Goal: Complete application form

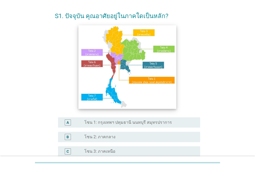
scroll to position [26, 0]
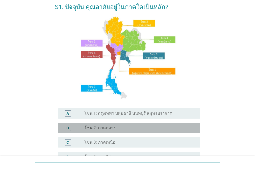
click at [115, 126] on div "radio_button_unchecked โซน 2: ภาคกลาง" at bounding box center [137, 127] width 107 height 5
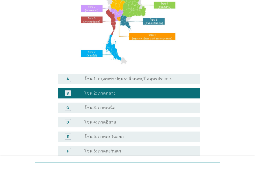
scroll to position [129, 0]
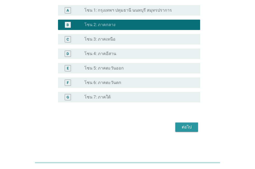
click at [179, 127] on button "ต่อไป" at bounding box center [186, 127] width 23 height 9
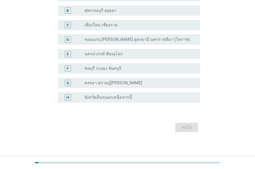
scroll to position [0, 0]
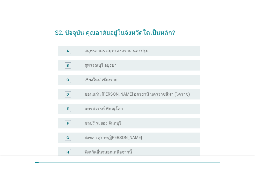
click at [133, 63] on div "radio_button_unchecked สุพรรณบุรี อยุธยา" at bounding box center [137, 65] width 107 height 5
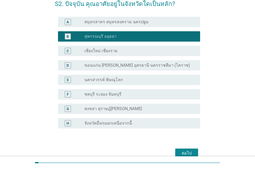
scroll to position [55, 0]
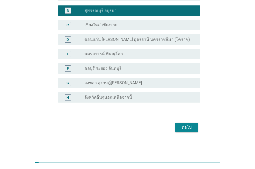
click at [186, 128] on div "ต่อไป" at bounding box center [186, 127] width 14 height 6
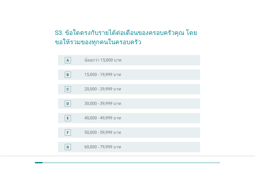
click at [109, 131] on label "50,000 - 59,999 บาท" at bounding box center [102, 132] width 37 height 5
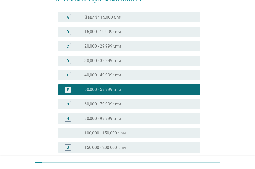
scroll to position [103, 0]
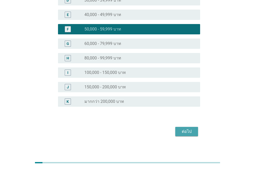
click at [188, 131] on div "ต่อไป" at bounding box center [186, 131] width 14 height 6
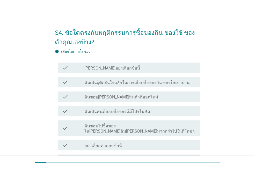
click at [143, 84] on label "ฉันเป็นผุ้ตัดสินใจหลักในการเลือกซื้อของกิน-ของใช้เข้าบ้าน" at bounding box center [136, 82] width 105 height 5
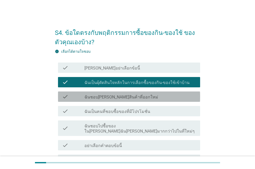
click at [152, 95] on div "check_box_outline_blank ฉันชอบลองสินค้าที่ออกใหม่" at bounding box center [139, 97] width 111 height 6
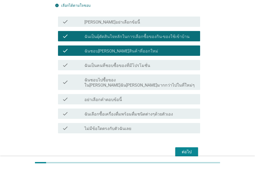
scroll to position [52, 0]
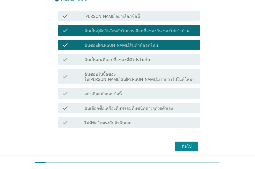
click at [156, 106] on label "ฉันเลือกซื้อเครื่องดื่มพร้อมดื่มชนิดต่างๆด้วยตัวเอง" at bounding box center [128, 108] width 88 height 5
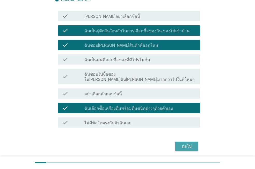
click at [186, 143] on div "ต่อไป" at bounding box center [186, 146] width 14 height 6
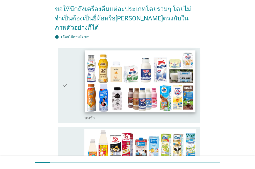
click at [93, 87] on img at bounding box center [140, 81] width 110 height 62
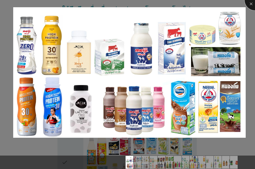
drag, startPoint x: 249, startPoint y: 4, endPoint x: 246, endPoint y: 5, distance: 3.8
click at [250, 4] on div at bounding box center [254, 0] width 21 height 21
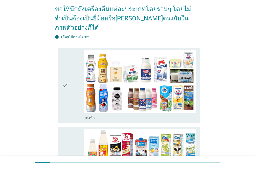
click at [67, 75] on icon "check" at bounding box center [65, 85] width 6 height 71
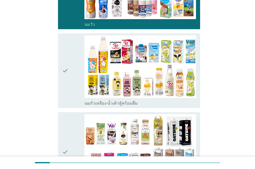
scroll to position [155, 0]
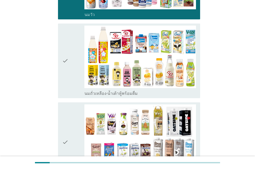
click at [67, 50] on icon "check" at bounding box center [65, 61] width 6 height 71
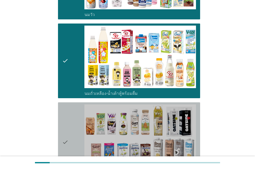
click at [66, 131] on icon "check" at bounding box center [65, 142] width 6 height 76
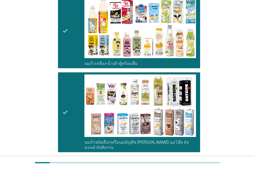
scroll to position [233, 0]
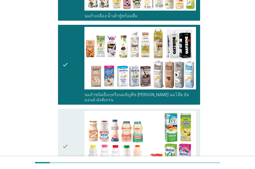
click at [66, 131] on icon "check" at bounding box center [65, 146] width 6 height 71
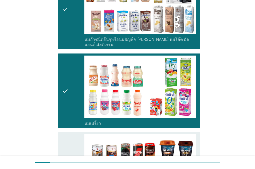
scroll to position [362, 0]
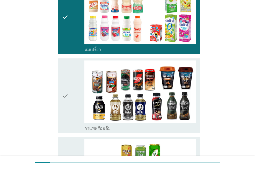
click at [65, 83] on icon "check" at bounding box center [65, 95] width 6 height 71
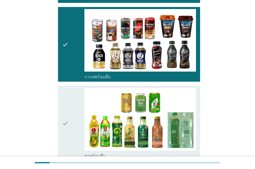
scroll to position [414, 0]
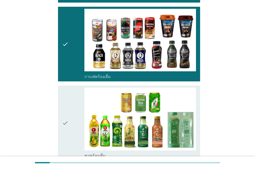
click at [71, 104] on div "check" at bounding box center [73, 123] width 22 height 71
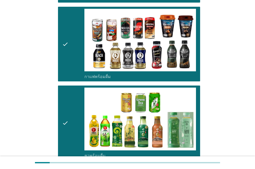
scroll to position [517, 0]
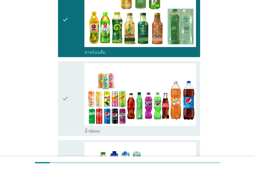
click at [65, 84] on icon "check" at bounding box center [65, 98] width 6 height 71
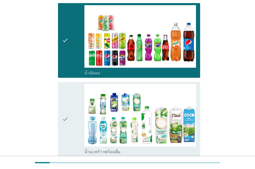
scroll to position [620, 0]
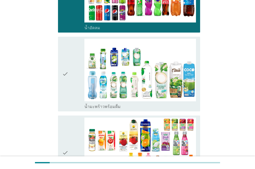
click at [67, 62] on icon "check" at bounding box center [65, 74] width 6 height 71
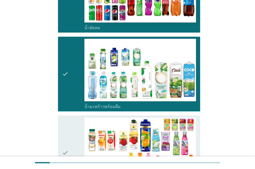
click at [67, 136] on icon "check" at bounding box center [65, 153] width 6 height 71
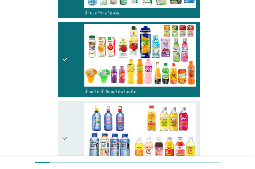
scroll to position [775, 0]
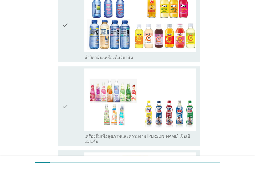
click at [67, 91] on icon "check" at bounding box center [65, 106] width 6 height 76
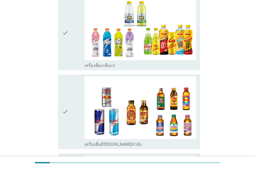
click at [70, 90] on div "check" at bounding box center [73, 112] width 22 height 71
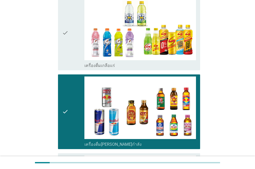
scroll to position [1086, 0]
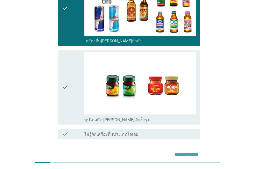
click at [188, 155] on div "ต่อไป" at bounding box center [186, 158] width 14 height 6
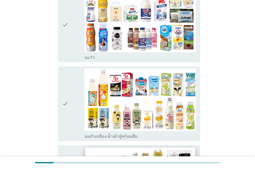
scroll to position [78, 0]
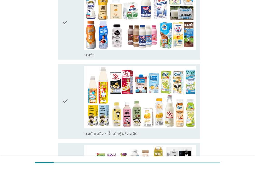
click at [71, 93] on div "check" at bounding box center [73, 101] width 22 height 71
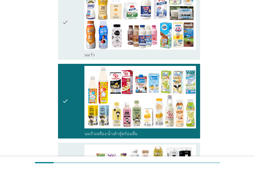
scroll to position [181, 0]
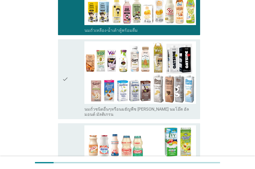
click at [74, 74] on div "check" at bounding box center [73, 79] width 22 height 76
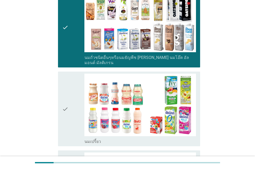
click at [77, 104] on div "check" at bounding box center [73, 109] width 22 height 71
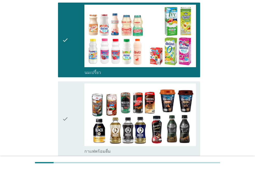
scroll to position [362, 0]
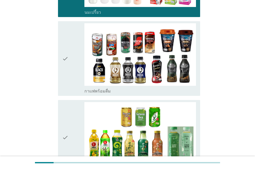
click at [77, 104] on div "check" at bounding box center [73, 137] width 22 height 71
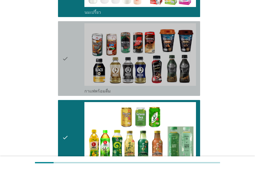
click at [81, 62] on div "check" at bounding box center [73, 58] width 22 height 71
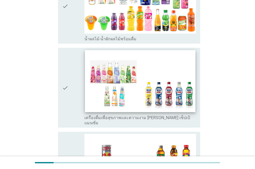
scroll to position [822, 0]
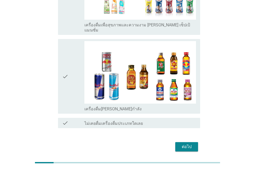
click at [191, 144] on div "ต่อไป" at bounding box center [186, 147] width 14 height 6
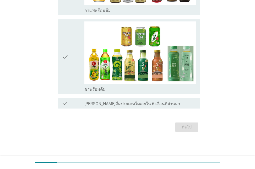
scroll to position [0, 0]
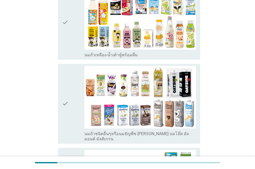
click at [59, 95] on div "check check_box นมถั่วชนิดอื่นๆหรือนมธัญพืช เช่น นมโอ๊ต อัลมอนด์ มัลติเกรน" at bounding box center [129, 104] width 142 height 80
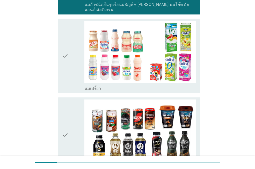
click at [71, 103] on div "check" at bounding box center [73, 135] width 22 height 71
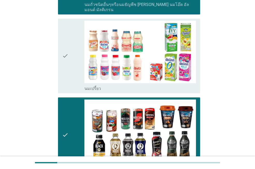
scroll to position [336, 0]
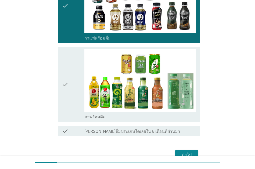
click at [71, 103] on div "check" at bounding box center [73, 84] width 22 height 71
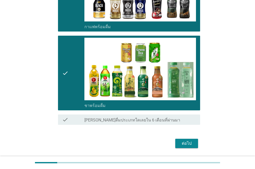
scroll to position [359, 0]
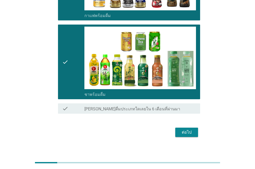
click at [184, 129] on div "ต่อไป" at bounding box center [186, 132] width 14 height 6
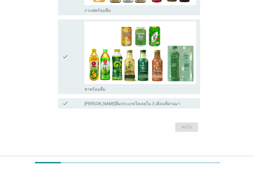
scroll to position [0, 0]
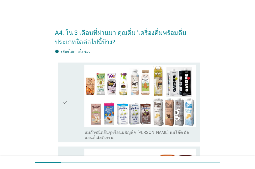
drag, startPoint x: 56, startPoint y: 87, endPoint x: 70, endPoint y: 93, distance: 15.6
click at [58, 88] on div "check check_box นมถั่วชนิดอื่นๆหรือนมธัญพืช เช่น นมโอ๊ต อัลมอนด์ มัลติเกรน" at bounding box center [127, 102] width 145 height 84
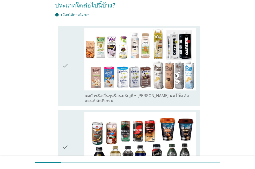
scroll to position [129, 0]
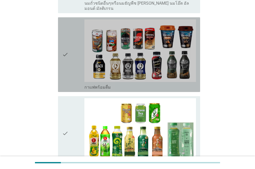
click at [73, 54] on div "check" at bounding box center [73, 54] width 22 height 71
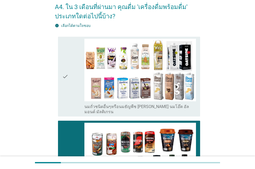
click at [73, 55] on div "check" at bounding box center [73, 77] width 22 height 76
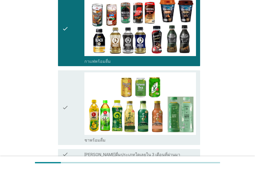
click at [75, 94] on div "check" at bounding box center [73, 107] width 22 height 71
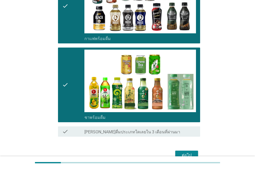
scroll to position [201, 0]
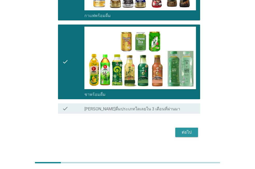
click at [191, 129] on div "ต่อไป" at bounding box center [186, 132] width 14 height 6
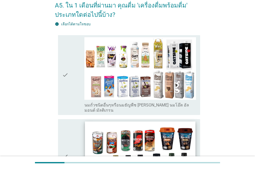
scroll to position [78, 0]
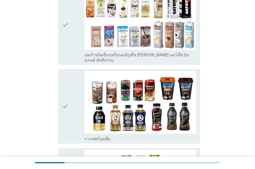
click at [72, 44] on div "check" at bounding box center [73, 25] width 22 height 76
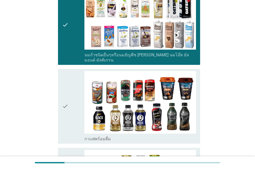
click at [72, 92] on div "check" at bounding box center [73, 106] width 22 height 71
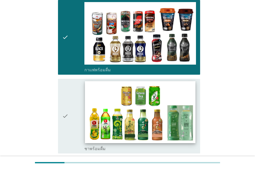
scroll to position [181, 0]
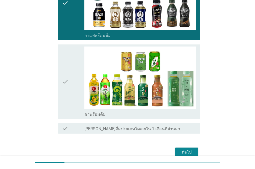
click at [194, 148] on button "ต่อไป" at bounding box center [186, 152] width 23 height 9
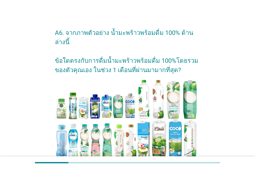
scroll to position [78, 0]
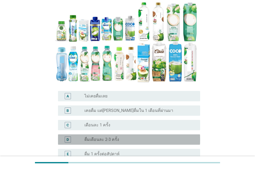
click at [134, 137] on div "radio_button_unchecked ดื่มเดือนละ 2-3 ครั้ง" at bounding box center [137, 139] width 107 height 5
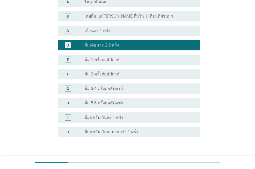
scroll to position [181, 0]
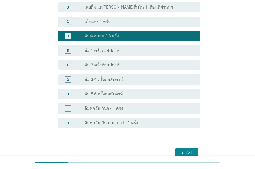
click at [188, 150] on div "ต่อไป" at bounding box center [186, 153] width 14 height 6
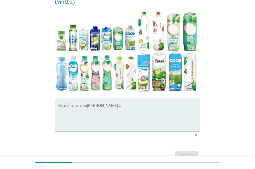
scroll to position [124, 0]
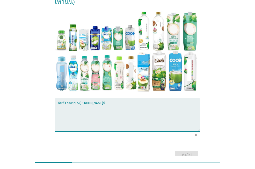
click at [112, 104] on textarea "พิมพ์คำตอบของคุณ ที่นี่" at bounding box center [129, 117] width 142 height 27
type textarea "มาลี"
click at [187, 152] on div "ต่อไป" at bounding box center [186, 155] width 14 height 6
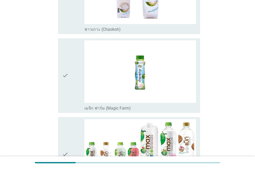
scroll to position [103, 0]
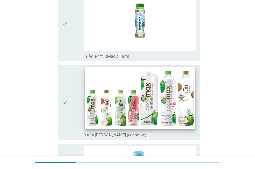
click at [85, 98] on img at bounding box center [140, 98] width 110 height 62
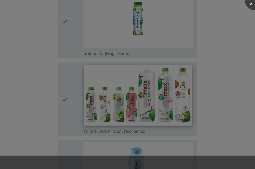
scroll to position [233, 0]
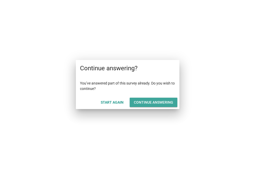
click at [147, 102] on div "Continue answering" at bounding box center [153, 102] width 39 height 5
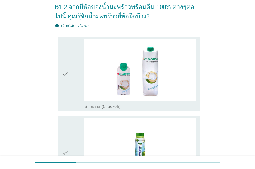
scroll to position [52, 0]
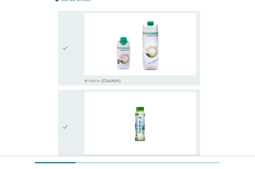
click at [66, 130] on icon "check" at bounding box center [65, 127] width 6 height 71
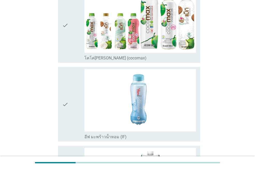
scroll to position [233, 0]
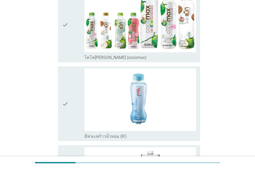
click at [67, 112] on icon "check" at bounding box center [65, 103] width 6 height 71
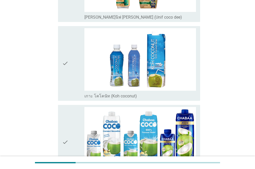
scroll to position [517, 0]
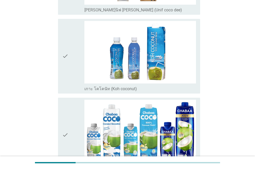
click at [68, 133] on icon "check" at bounding box center [65, 135] width 6 height 71
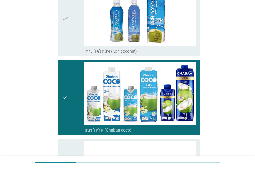
scroll to position [620, 0]
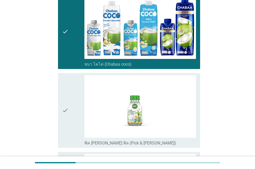
click at [63, 110] on icon "check" at bounding box center [65, 110] width 6 height 71
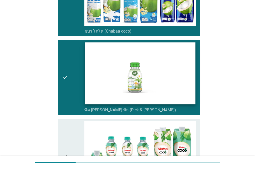
scroll to position [724, 0]
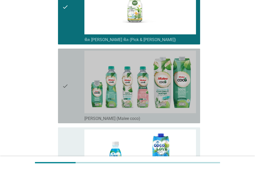
click at [64, 89] on icon "check" at bounding box center [65, 86] width 6 height 71
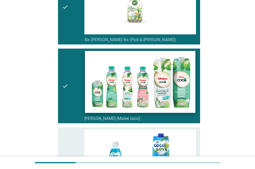
scroll to position [827, 0]
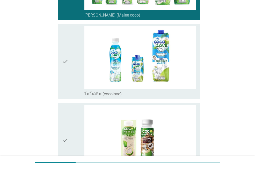
click at [65, 64] on icon "check" at bounding box center [65, 61] width 6 height 71
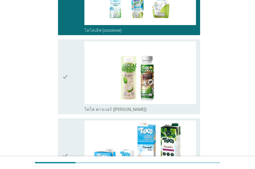
scroll to position [956, 0]
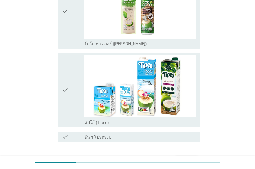
click at [72, 94] on div "check" at bounding box center [73, 90] width 22 height 71
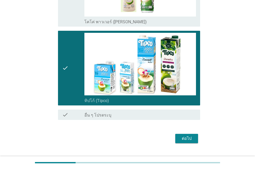
scroll to position [989, 0]
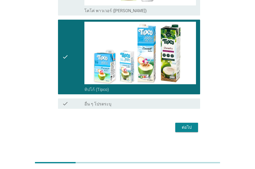
click at [184, 130] on div "ต่อไป" at bounding box center [186, 127] width 14 height 6
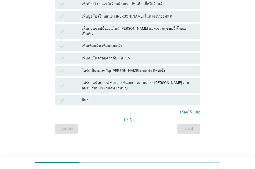
scroll to position [0, 0]
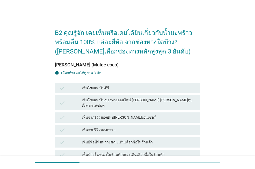
click at [151, 99] on div "เห็นโฆษณาในช่องทางออนไลน์ [PERSON_NAME] [PERSON_NAME]ทูป ติ๊กต่อก เฟซบุค" at bounding box center [139, 102] width 114 height 11
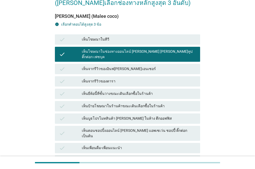
scroll to position [52, 0]
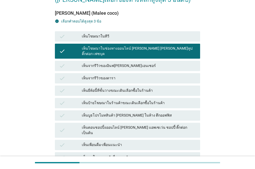
click at [135, 125] on div "เห็นตอนชอปปิ้งออนไลน์ [PERSON_NAME] แอพเซเว่น ชอปปี้ ติ๊กต่อก เป็นต้น" at bounding box center [139, 130] width 114 height 11
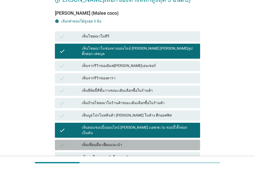
click at [132, 142] on div "เห็นเพื่อนดื่ม-เพื่อนแนะนำ" at bounding box center [139, 145] width 114 height 6
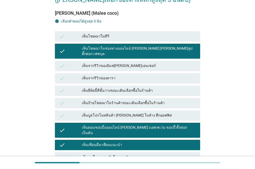
scroll to position [141, 0]
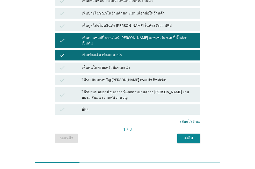
click at [192, 135] on div "B2 คุณรู้จัก เคยเห็นหรือเคยได้ยินเกี่ยวกับน้ำมะพร้าวพร้อมดื่ม 100% แต่ละยี่ห้อ …" at bounding box center [127, 12] width 153 height 270
click at [191, 135] on div "ต่อไป" at bounding box center [188, 137] width 14 height 5
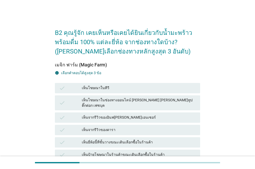
click at [145, 115] on div "เห็นจากรีวิวของอินฟ[PERSON_NAME]เอนเซอร์" at bounding box center [139, 118] width 114 height 6
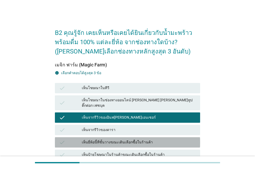
click at [138, 139] on div "เห็นยี่ห้อนี้ที่ชั้นวางขณะเดินเลือกซื้อในร้านค้า" at bounding box center [139, 142] width 114 height 6
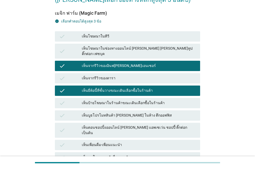
click at [128, 126] on div "เห็นตอนชอปปิ้งออนไลน์ [PERSON_NAME] แอพเซเว่น ชอปปี้ ติ๊กต่อก เป็นต้น" at bounding box center [139, 130] width 114 height 11
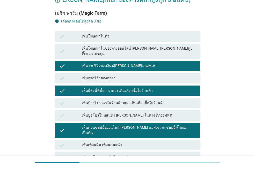
scroll to position [129, 0]
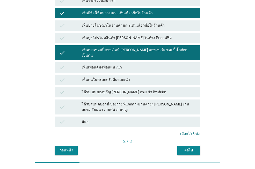
click at [189, 148] on div "ต่อไป" at bounding box center [188, 150] width 14 height 5
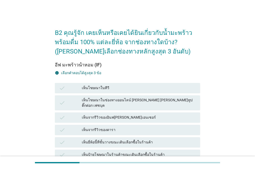
click at [130, 139] on div "เห็นยี่ห้อนี้ที่ชั้นวางขณะเดินเลือกซื้อในร้านค้า" at bounding box center [139, 142] width 114 height 6
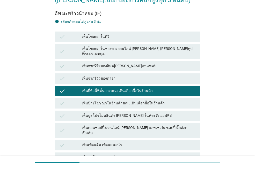
scroll to position [52, 0]
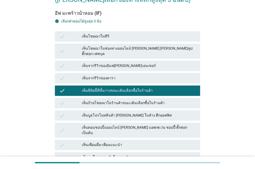
click at [140, 100] on div "เห็นป้ายโฆษณาในร้านค้าขณะเดินเลือกซื้อในร้านค้า" at bounding box center [139, 103] width 114 height 6
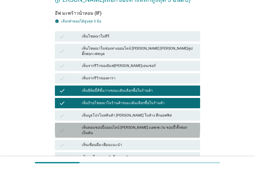
click at [129, 125] on div "เห็นตอนชอปปิ้งออนไลน์ [PERSON_NAME] แอพเซเว่น ชอปปี้ ติ๊กต่อก เป็นต้น" at bounding box center [139, 130] width 114 height 11
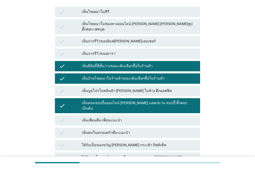
scroll to position [129, 0]
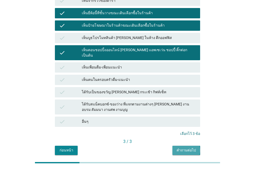
click at [185, 148] on div "คำถามต่อไป" at bounding box center [185, 150] width 19 height 5
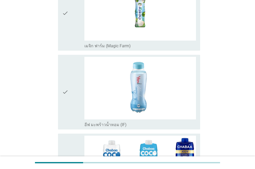
scroll to position [78, 0]
click at [144, 99] on img at bounding box center [139, 88] width 111 height 63
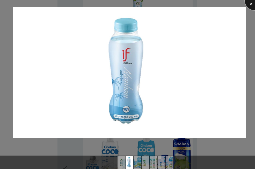
click at [251, 3] on div at bounding box center [254, 0] width 21 height 21
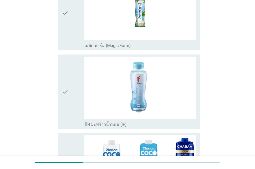
click at [64, 88] on icon "check" at bounding box center [65, 92] width 6 height 71
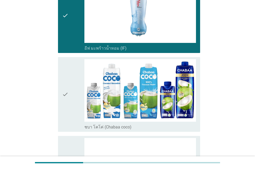
scroll to position [155, 0]
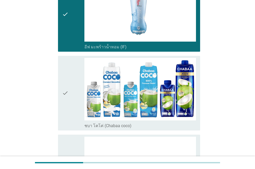
click at [64, 89] on icon "check" at bounding box center [65, 93] width 6 height 71
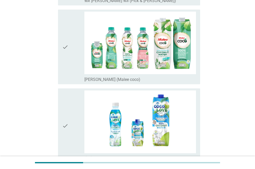
scroll to position [362, 0]
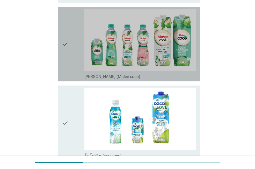
click at [69, 46] on div "check" at bounding box center [73, 44] width 22 height 71
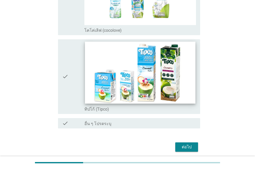
scroll to position [507, 0]
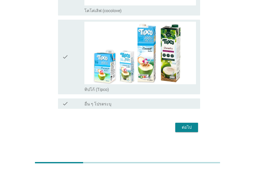
click at [66, 62] on icon "check" at bounding box center [65, 57] width 6 height 71
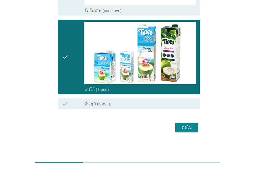
click at [189, 126] on div "ต่อไป" at bounding box center [186, 127] width 14 height 6
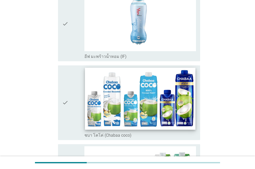
scroll to position [78, 0]
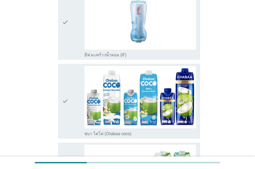
click at [71, 103] on div "check" at bounding box center [73, 101] width 22 height 71
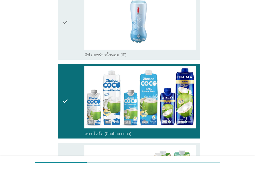
scroll to position [181, 0]
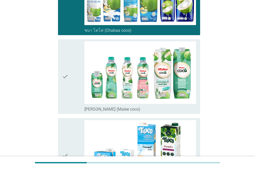
click at [70, 83] on div "check" at bounding box center [73, 76] width 22 height 71
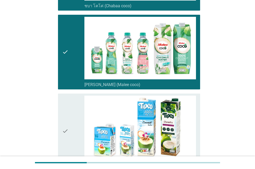
scroll to position [258, 0]
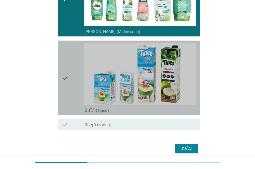
click at [67, 80] on icon "check" at bounding box center [65, 78] width 6 height 71
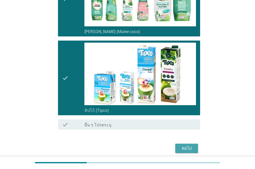
click at [184, 147] on div "ต่อไป" at bounding box center [186, 148] width 14 height 6
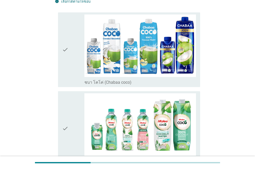
scroll to position [52, 0]
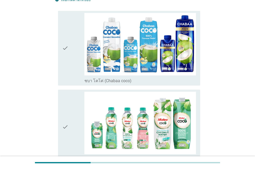
click at [64, 62] on icon "check" at bounding box center [65, 48] width 6 height 71
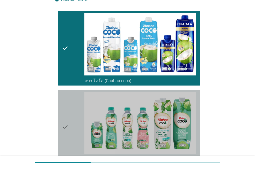
click at [71, 119] on div "check" at bounding box center [73, 127] width 22 height 71
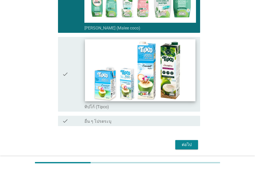
scroll to position [201, 0]
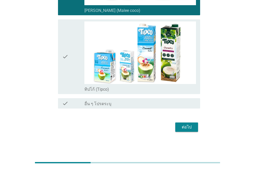
click at [184, 129] on div "ต่อไป" at bounding box center [186, 127] width 14 height 6
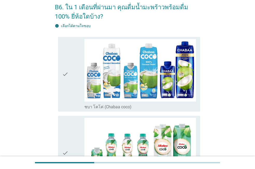
scroll to position [52, 0]
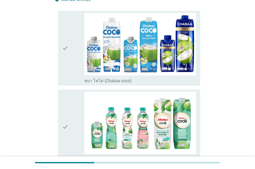
click at [65, 50] on icon "check" at bounding box center [65, 48] width 6 height 71
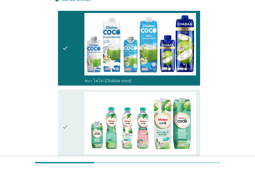
click at [68, 119] on icon "check" at bounding box center [65, 127] width 6 height 71
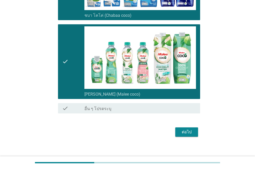
scroll to position [122, 0]
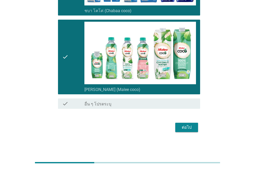
click at [186, 129] on div "ต่อไป" at bounding box center [186, 127] width 14 height 6
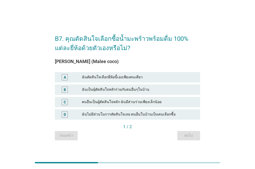
click at [129, 86] on div "B ฉันเป็นผุ้ตัดสินใจหลักร่วมกับคนอื่นๆในบ้าน" at bounding box center [127, 90] width 145 height 10
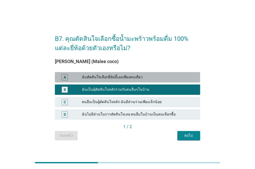
click at [134, 78] on div "ฉันตัดสินใจเลือกยี่ห้อนี้เองเพียงคนเดียว" at bounding box center [139, 77] width 114 height 6
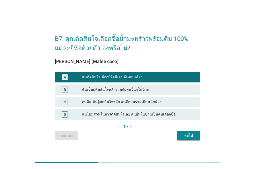
click at [188, 136] on div "ต่อไป" at bounding box center [188, 135] width 14 height 5
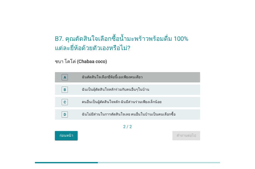
drag, startPoint x: 126, startPoint y: 74, endPoint x: 139, endPoint y: 93, distance: 22.6
click at [126, 74] on div "ฉันตัดสินใจเลือกยี่ห้อนี้เองเพียงคนเดียว" at bounding box center [139, 77] width 114 height 6
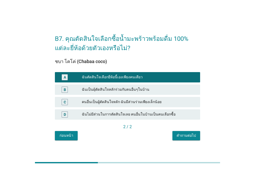
click at [189, 137] on div "คำถามต่อไป" at bounding box center [185, 135] width 19 height 5
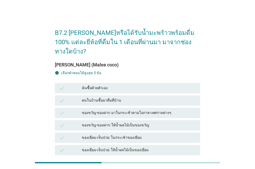
click at [121, 85] on div "ฉันซื้อด้วยตัวเอง" at bounding box center [139, 88] width 114 height 6
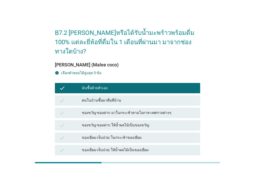
scroll to position [52, 0]
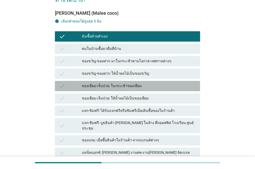
click at [148, 83] on div "ของเยี่ยม-เจ็บป่วย: ในกระเช้าของเยี่ยม" at bounding box center [139, 86] width 114 height 6
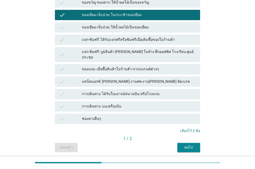
scroll to position [127, 0]
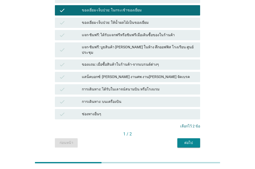
click at [139, 86] on div "การเดินทาง: ได้รับในเลาจน์สนามบิน หรือโรงแรม" at bounding box center [139, 89] width 114 height 6
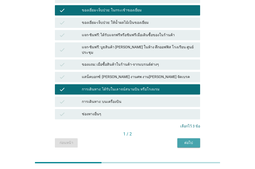
click at [193, 140] on div "ต่อไป" at bounding box center [188, 142] width 14 height 5
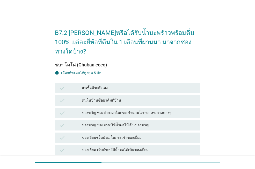
click at [142, 85] on div "ฉันซื้อด้วยตัวเอง" at bounding box center [139, 88] width 114 height 6
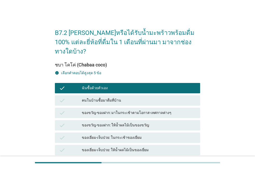
click at [141, 122] on div "ของขวัญ-ของฝาก: ให้น้ำผลไม้เป็นของขวัญ" at bounding box center [139, 125] width 114 height 6
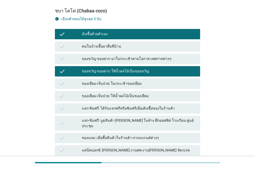
scroll to position [103, 0]
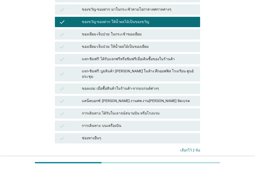
click at [184, 164] on div "คำถามต่อไป" at bounding box center [185, 166] width 19 height 5
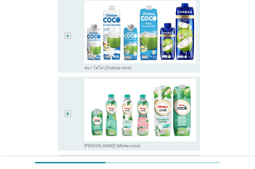
scroll to position [26, 0]
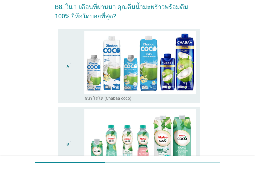
click at [74, 141] on div "B" at bounding box center [73, 144] width 22 height 70
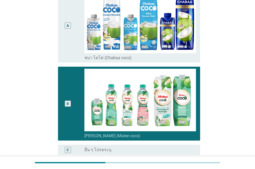
scroll to position [119, 0]
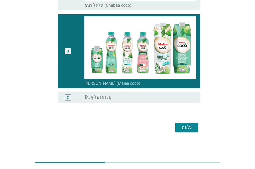
click at [181, 128] on div "ต่อไป" at bounding box center [186, 127] width 14 height 6
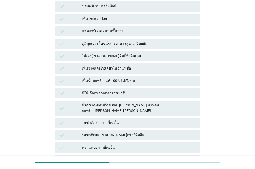
scroll to position [0, 0]
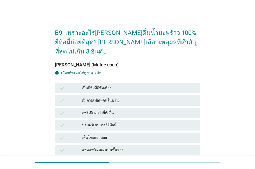
click at [142, 83] on div "check เป็นยี่ห้อที่มีชื่อเสียง" at bounding box center [127, 88] width 145 height 10
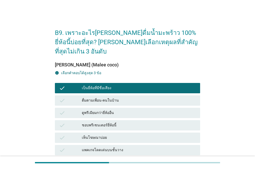
click at [138, 122] on div "ชอบพรีเซนเตอร์ยี่ห้อนี้" at bounding box center [139, 125] width 114 height 6
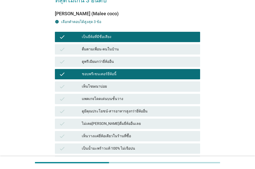
scroll to position [52, 0]
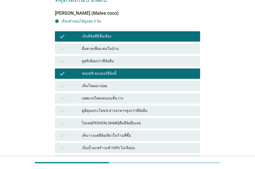
click at [135, 145] on div "เป็นน้ำมะพร้าวแท้ 100% ไม่เจือปน" at bounding box center [139, 148] width 114 height 6
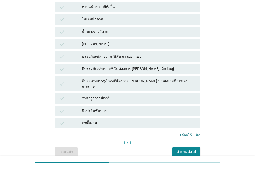
scroll to position [264, 0]
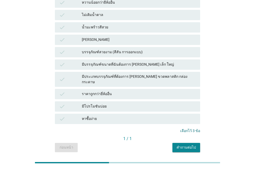
click at [187, 145] on div "คำถามต่อไป" at bounding box center [185, 147] width 19 height 5
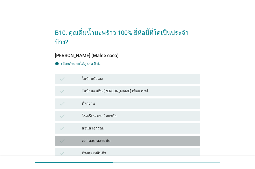
click at [134, 138] on div "ตลาดสด-ตลาดนัด" at bounding box center [139, 141] width 114 height 6
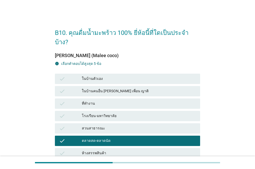
click at [124, 76] on div "ในบ้านตัวเอง" at bounding box center [139, 79] width 114 height 6
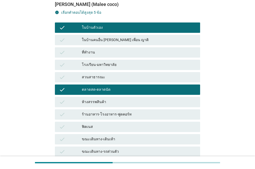
scroll to position [52, 0]
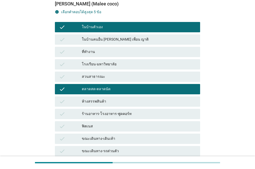
click at [123, 111] on div "ร้านอาหาร-โรงอาหาร-ฟูดคอร์ท" at bounding box center [139, 114] width 114 height 6
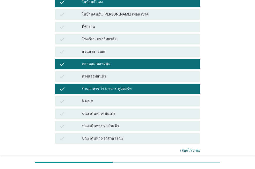
scroll to position [103, 0]
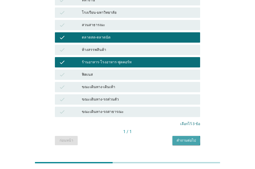
click at [189, 138] on div "คำถามต่อไป" at bounding box center [185, 140] width 19 height 5
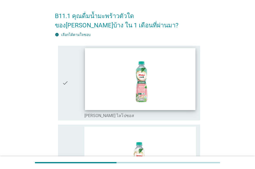
scroll to position [26, 0]
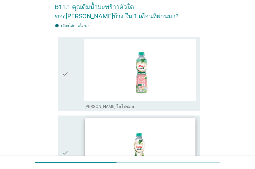
drag, startPoint x: 139, startPoint y: 158, endPoint x: 140, endPoint y: 153, distance: 5.5
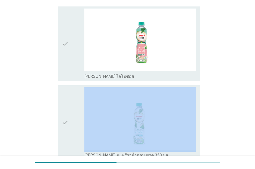
scroll to position [103, 0]
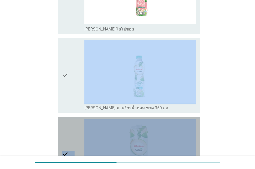
click at [63, 144] on icon "check" at bounding box center [65, 154] width 6 height 71
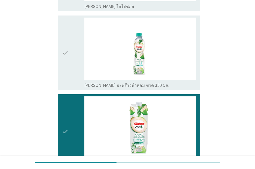
scroll to position [155, 0]
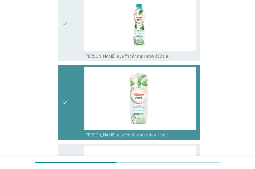
click at [63, 101] on icon "check" at bounding box center [65, 102] width 6 height 71
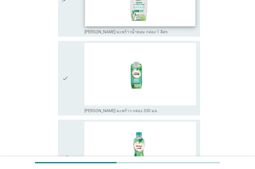
scroll to position [258, 0]
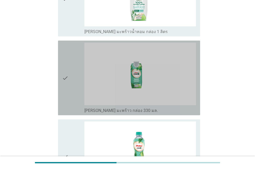
click at [67, 79] on icon "check" at bounding box center [65, 78] width 6 height 71
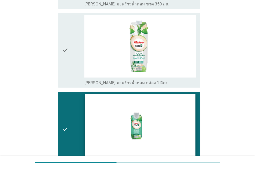
scroll to position [155, 0]
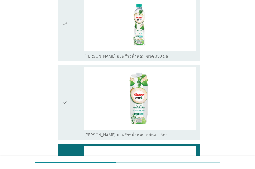
click at [63, 102] on icon "check" at bounding box center [65, 102] width 6 height 71
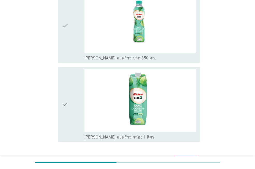
scroll to position [423, 0]
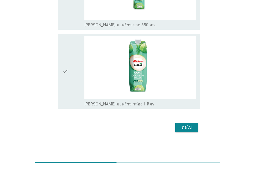
click at [195, 128] on button "ต่อไป" at bounding box center [186, 127] width 23 height 9
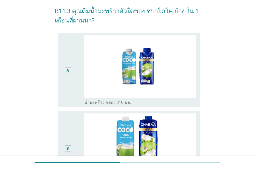
scroll to position [52, 0]
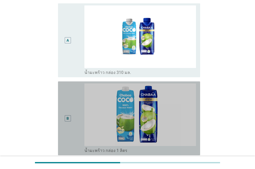
click at [67, 119] on div "B" at bounding box center [67, 118] width 2 height 5
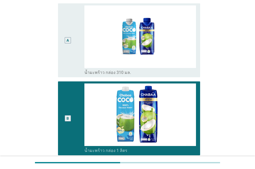
scroll to position [155, 0]
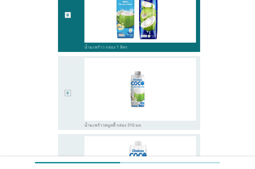
click at [71, 92] on div "C" at bounding box center [68, 93] width 6 height 6
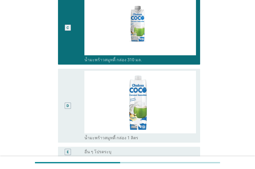
scroll to position [258, 0]
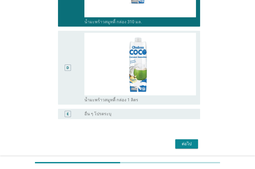
click at [190, 143] on div "ต่อไป" at bounding box center [186, 144] width 14 height 6
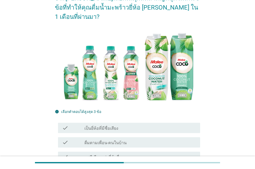
scroll to position [78, 0]
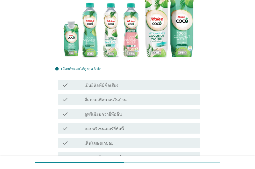
click at [136, 96] on div "check_box_outline_blank ดื่มตามเพื่อน-คนในบ้าน" at bounding box center [139, 99] width 111 height 6
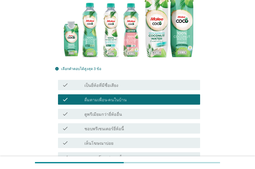
click at [138, 109] on div "check check_box_outline_blank ดูพรีเมียมกว่ายี่ห้ออื่น" at bounding box center [129, 114] width 142 height 10
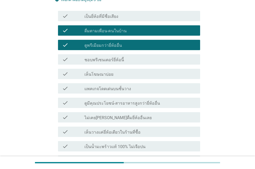
scroll to position [181, 0]
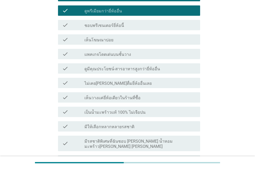
click at [148, 139] on label "มีรสชาติพิเศษที่ฉันชอบ [PERSON_NAME] น้ำหอม มะพร้าว[PERSON_NAME] [PERSON_NAME]" at bounding box center [139, 144] width 111 height 10
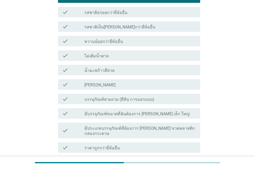
scroll to position [388, 0]
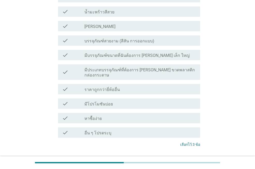
click at [181, 161] on div "ต่อไป" at bounding box center [186, 164] width 14 height 6
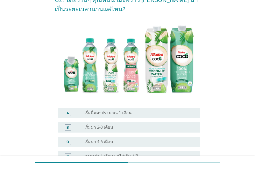
scroll to position [103, 0]
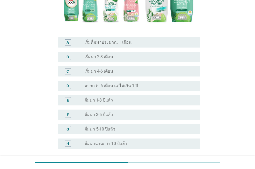
click at [139, 85] on div "radio_button_unchecked มากกว่า 6 เดือน แต่ไม่เกิน 1 ปี" at bounding box center [137, 85] width 107 height 5
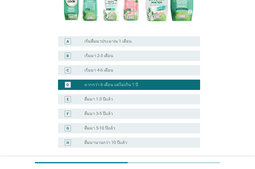
scroll to position [129, 0]
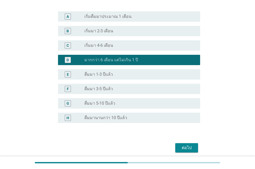
click at [192, 149] on div "ต่อไป" at bounding box center [186, 148] width 14 height 6
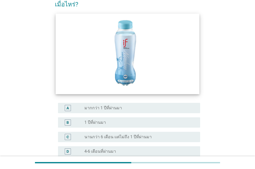
scroll to position [52, 0]
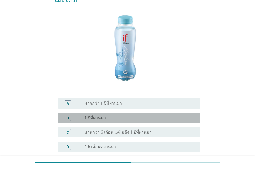
click at [112, 115] on div "radio_button_unchecked 1 ปีที่ผ่านมา" at bounding box center [139, 118] width 111 height 6
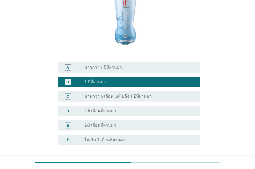
scroll to position [121, 0]
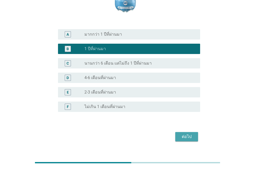
click at [180, 134] on div "ต่อไป" at bounding box center [186, 137] width 14 height 6
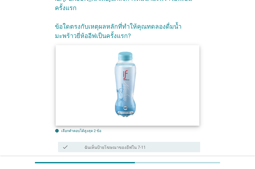
scroll to position [78, 0]
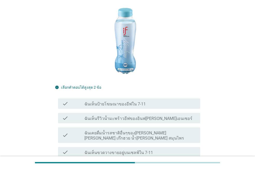
drag, startPoint x: 141, startPoint y: 108, endPoint x: 138, endPoint y: 110, distance: 3.2
click at [141, 116] on label "ฉันเห็นรีวิวน้ำมะพร้าวอีฟของอินฟ[PERSON_NAME]เอนเซอร์" at bounding box center [138, 118] width 108 height 5
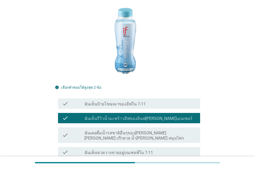
click at [139, 150] on label "ฉันเห็นขวดวางขายอยู่บนเชลฟ์ใน 7-11" at bounding box center [118, 152] width 68 height 5
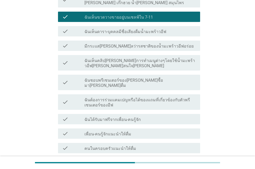
scroll to position [279, 0]
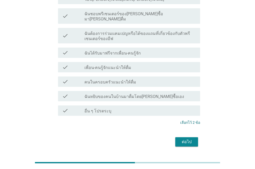
click at [186, 139] on div "ต่อไป" at bounding box center [186, 142] width 14 height 6
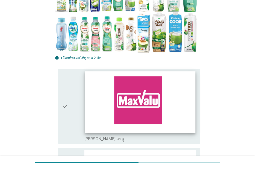
scroll to position [155, 0]
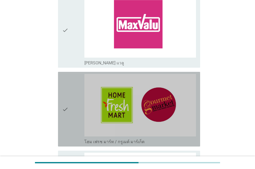
click at [69, 106] on div "check" at bounding box center [73, 109] width 22 height 71
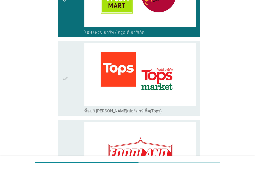
scroll to position [310, 0]
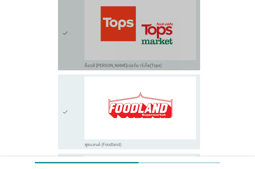
click at [66, 58] on icon "check" at bounding box center [65, 33] width 6 height 71
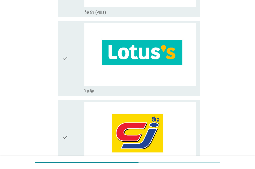
scroll to position [569, 0]
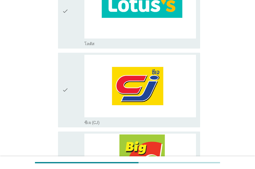
drag, startPoint x: 72, startPoint y: 10, endPoint x: 67, endPoint y: 42, distance: 32.0
click at [72, 12] on div "check" at bounding box center [73, 11] width 22 height 71
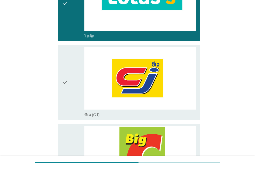
scroll to position [646, 0]
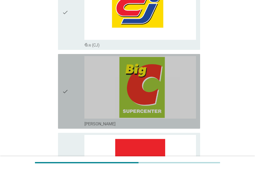
click at [72, 86] on div "check" at bounding box center [73, 91] width 22 height 71
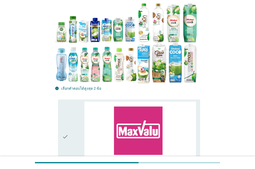
scroll to position [129, 0]
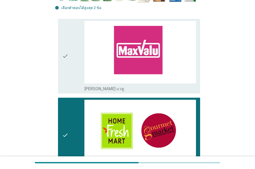
click at [63, 136] on icon "check" at bounding box center [65, 135] width 6 height 71
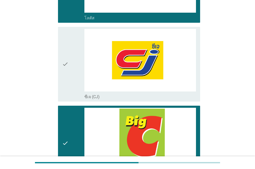
scroll to position [698, 0]
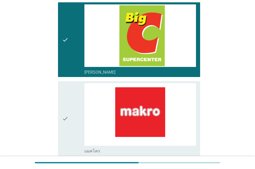
click at [60, 55] on div "check check_box_outline_blank [PERSON_NAME]" at bounding box center [129, 39] width 142 height 75
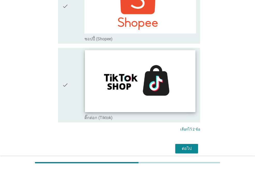
scroll to position [1492, 0]
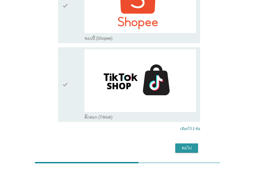
click at [177, 143] on button "ต่อไป" at bounding box center [186, 147] width 23 height 9
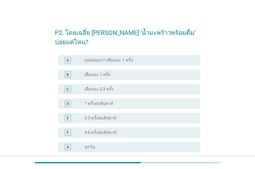
click at [142, 87] on div "radio_button_unchecked เดือนละ 2-3 ครั้ง" at bounding box center [137, 89] width 107 height 5
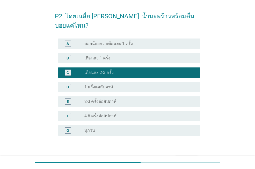
scroll to position [26, 0]
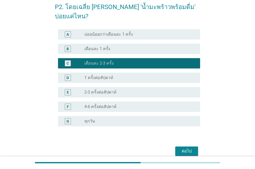
click at [199, 145] on div "ต่อไป" at bounding box center [127, 151] width 145 height 12
click at [193, 148] on div "ต่อไป" at bounding box center [186, 151] width 14 height 6
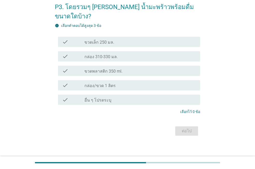
scroll to position [0, 0]
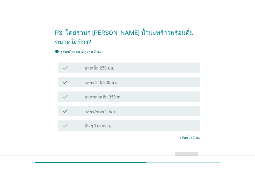
click at [143, 79] on div "check_box_outline_blank กล่อง 310-330 มล." at bounding box center [139, 82] width 111 height 6
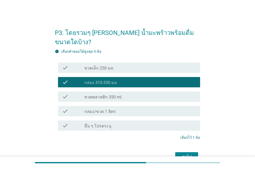
click at [186, 152] on button "ต่อไป" at bounding box center [186, 156] width 23 height 9
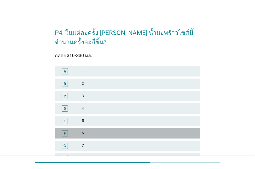
click at [131, 128] on div "F 6" at bounding box center [127, 133] width 145 height 10
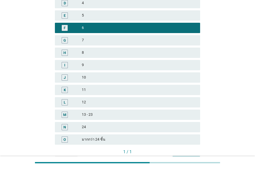
scroll to position [137, 0]
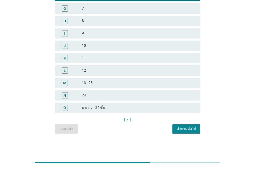
click at [186, 127] on div "คำถามต่อไป" at bounding box center [185, 128] width 19 height 5
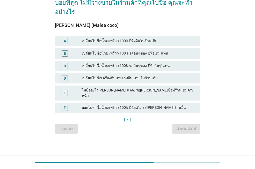
scroll to position [0, 0]
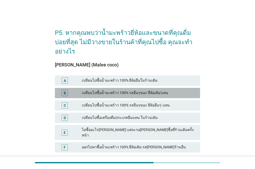
click at [152, 88] on div "B เปลี่ยนไปซื้อน้ำมะพร้าว 100% รสอื่นๆของ 'ยี่ห้อเดิม'แทน" at bounding box center [127, 93] width 145 height 10
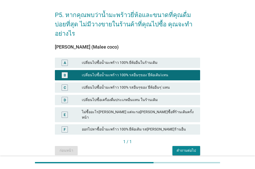
scroll to position [26, 0]
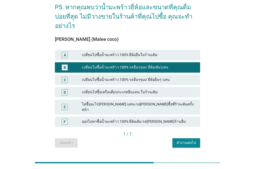
click at [186, 140] on div "คำถามต่อไป" at bounding box center [185, 142] width 19 height 5
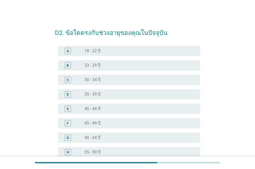
click at [136, 137] on div "radio_button_unchecked 50 - 54 ปี" at bounding box center [137, 137] width 107 height 5
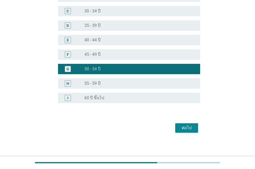
scroll to position [69, 0]
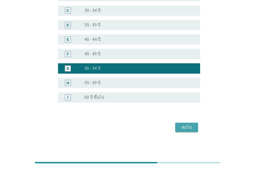
click at [179, 128] on div "ต่อไป" at bounding box center [186, 127] width 14 height 6
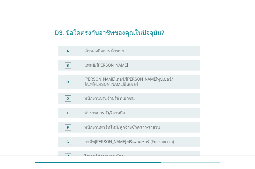
click at [144, 139] on label "อาชีพ[PERSON_NAME]-ฟรีแลนเซอร์ (Freelancers)" at bounding box center [129, 141] width 90 height 5
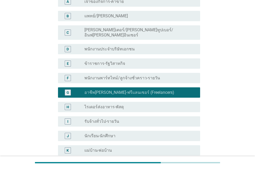
scroll to position [129, 0]
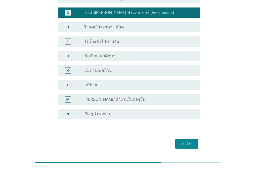
click at [180, 141] on div "ต่อไป" at bounding box center [186, 144] width 14 height 6
